Goal: Register for event/course

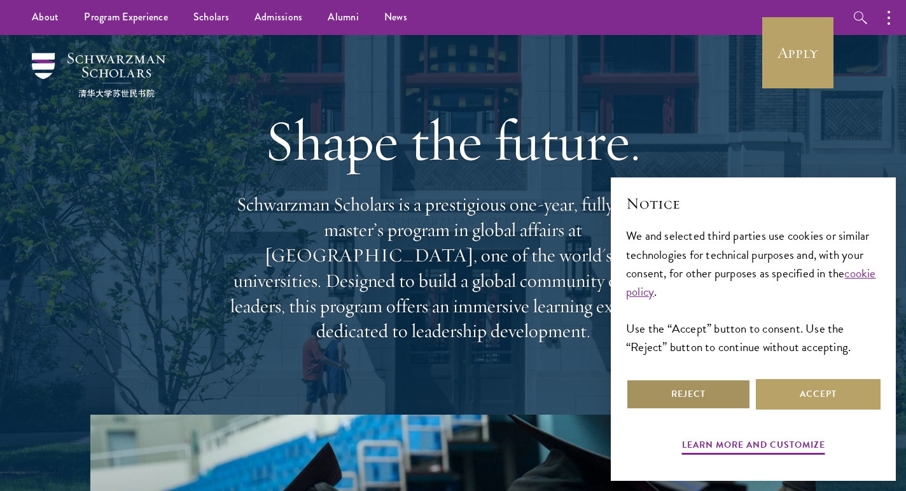
click at [690, 399] on button "Reject" at bounding box center [688, 394] width 125 height 31
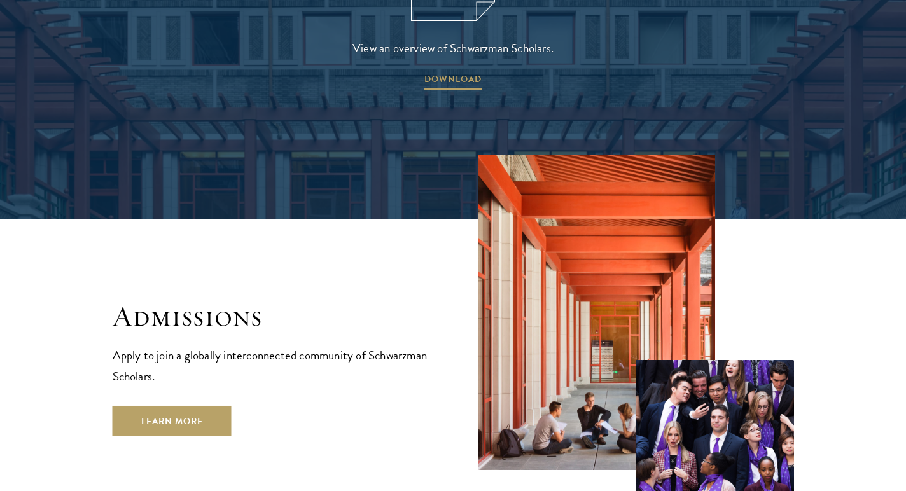
scroll to position [2016, 0]
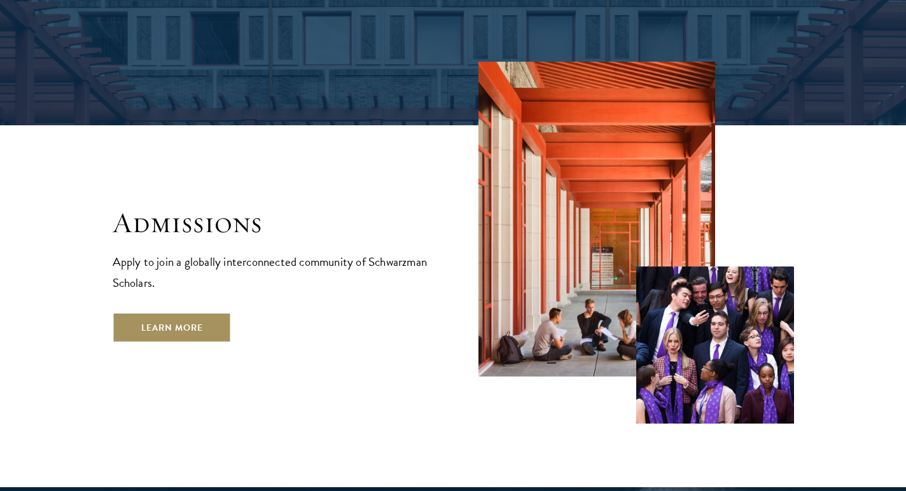
click at [191, 312] on link "Learn More" at bounding box center [172, 327] width 119 height 31
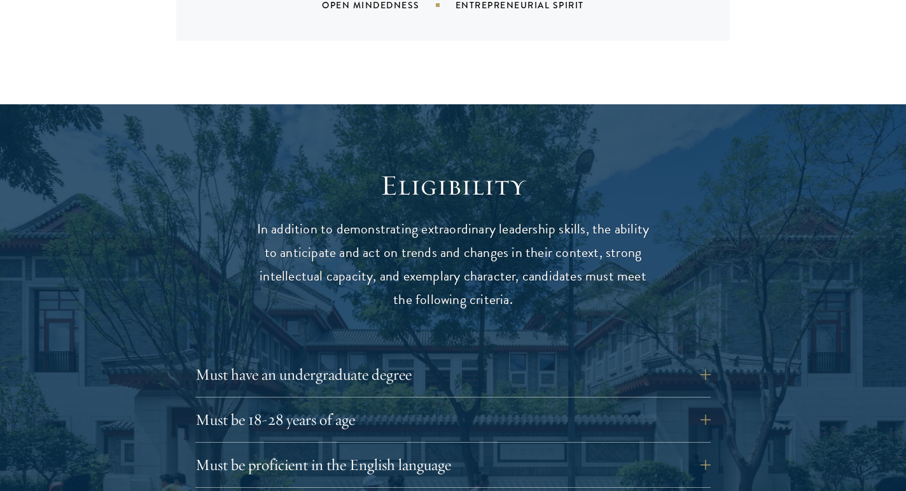
scroll to position [1758, 0]
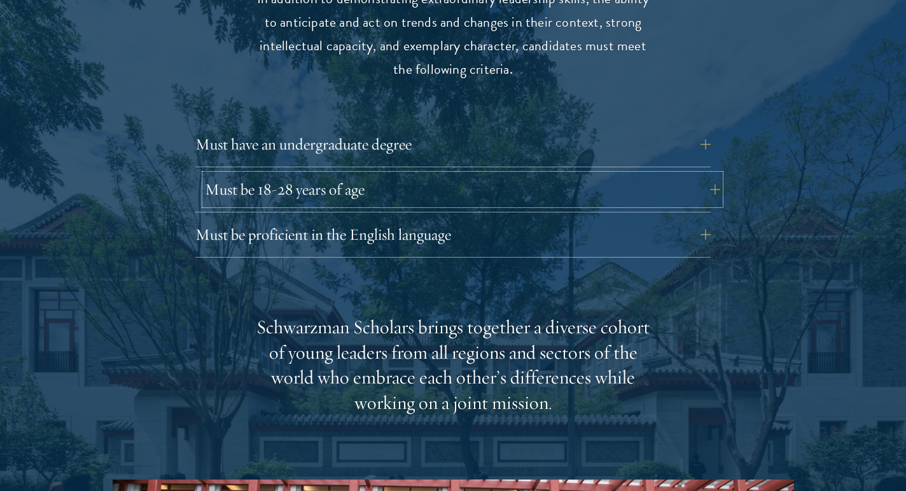
click at [340, 174] on button "Must be 18-28 years of age" at bounding box center [462, 189] width 515 height 31
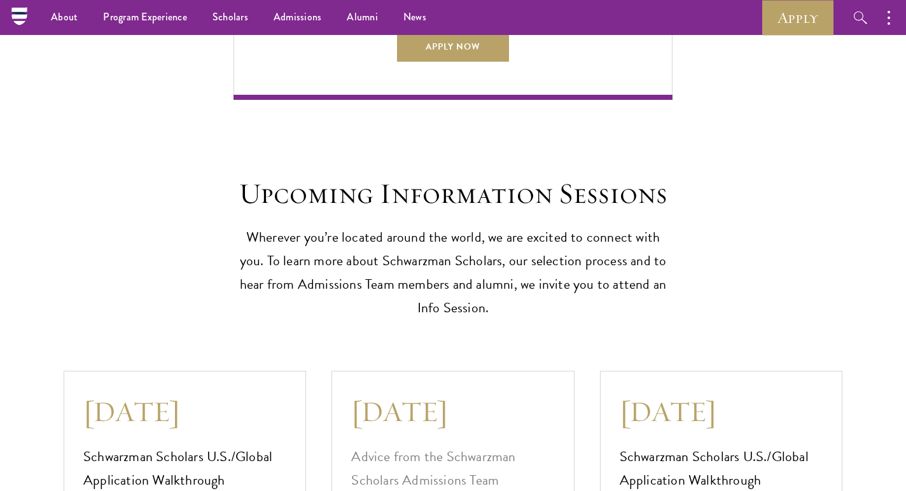
scroll to position [3248, 0]
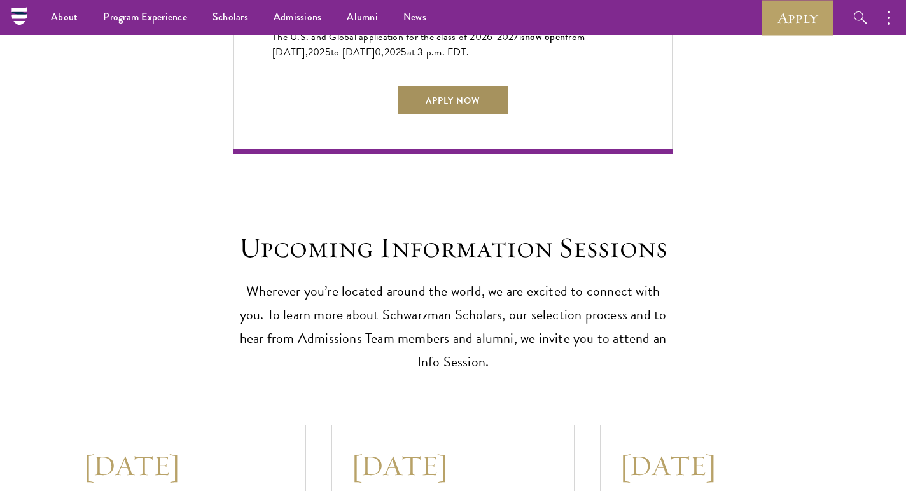
click at [447, 96] on link "Apply Now" at bounding box center [453, 100] width 112 height 31
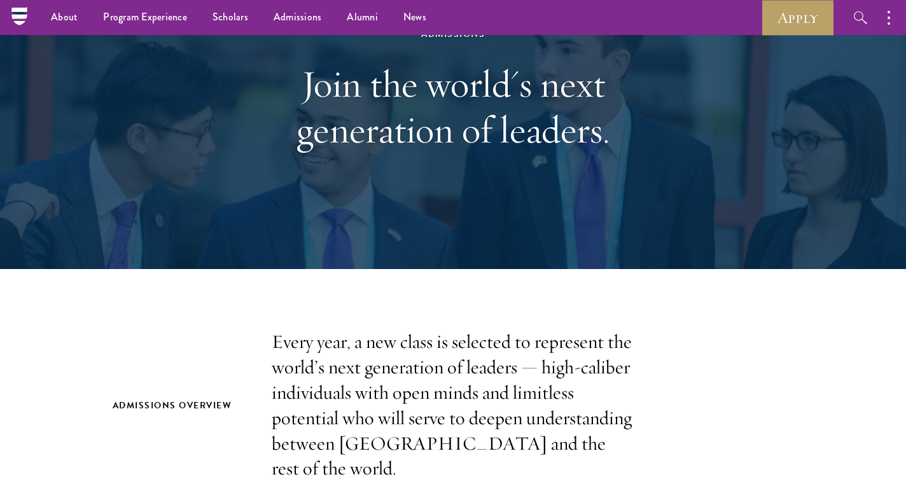
scroll to position [0, 0]
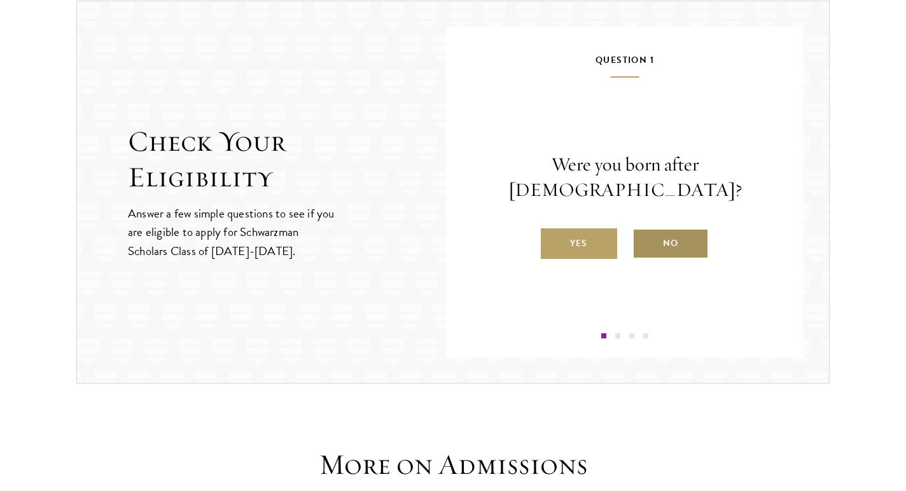
click at [659, 228] on label "No" at bounding box center [670, 243] width 76 height 31
click at [644, 230] on input "No" at bounding box center [637, 235] width 11 height 11
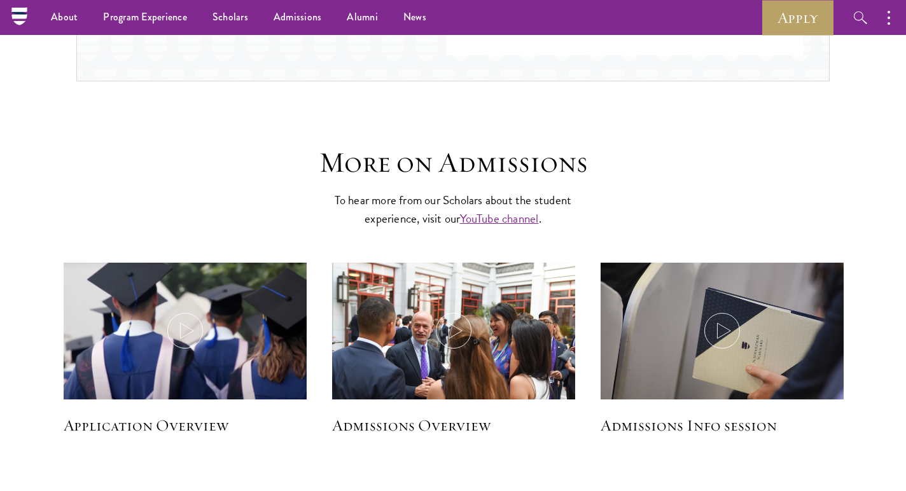
scroll to position [1570, 0]
